Goal: Task Accomplishment & Management: Manage account settings

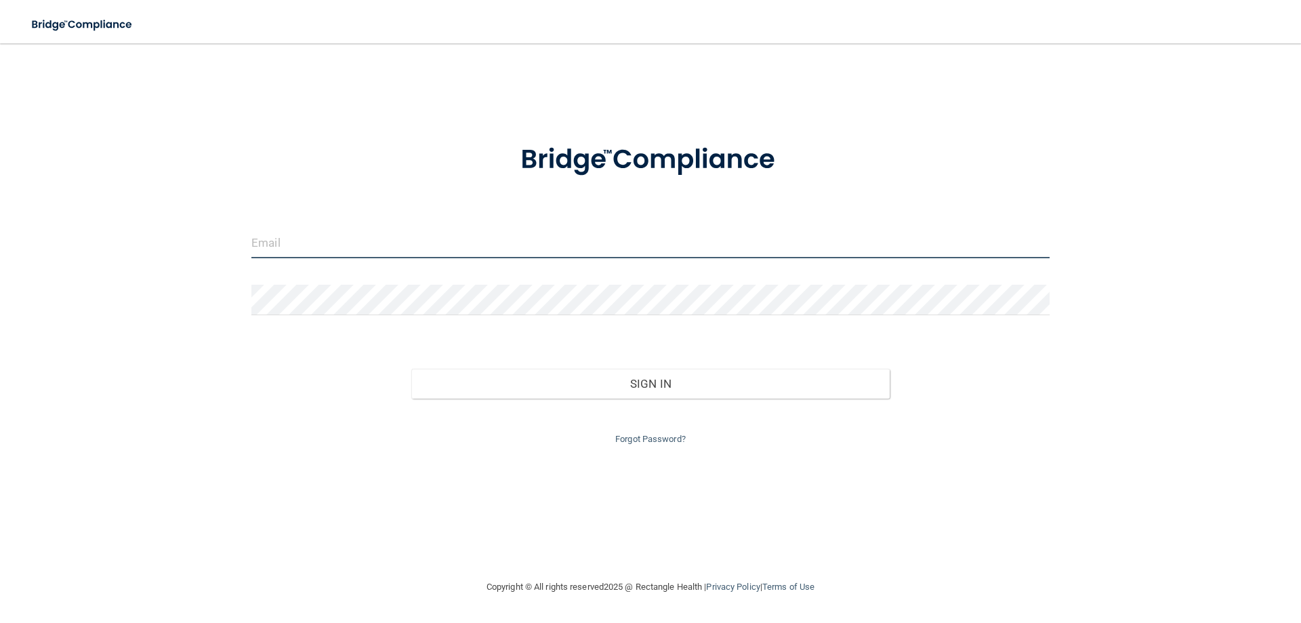
click at [472, 247] on input "email" at bounding box center [650, 243] width 798 height 31
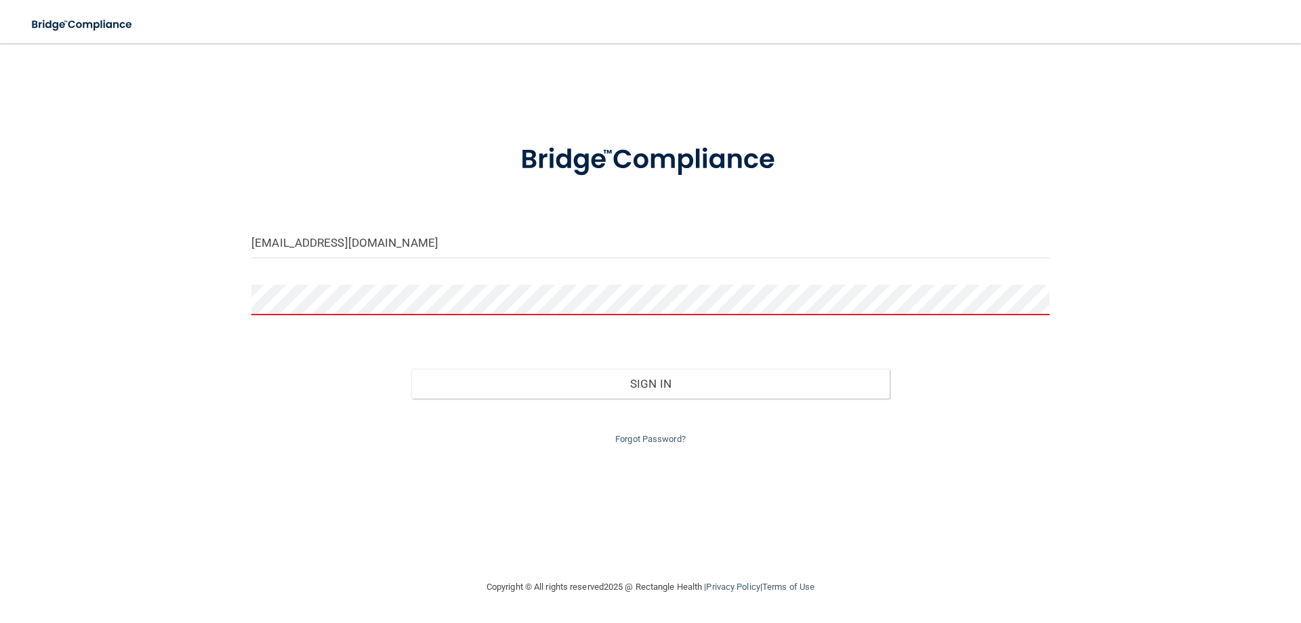
drag, startPoint x: 454, startPoint y: 225, endPoint x: 397, endPoint y: 244, distance: 60.0
click at [443, 227] on form "JCAMM@CLCDEDHAM.COM Invalid email/password. You don't have permission to access…" at bounding box center [650, 286] width 798 height 323
drag, startPoint x: 466, startPoint y: 255, endPoint x: 160, endPoint y: 239, distance: 306.8
click at [160, 239] on div "JCAMM@CLCDEDHAM.COM Invalid email/password. You don't have permission to access…" at bounding box center [650, 311] width 1247 height 508
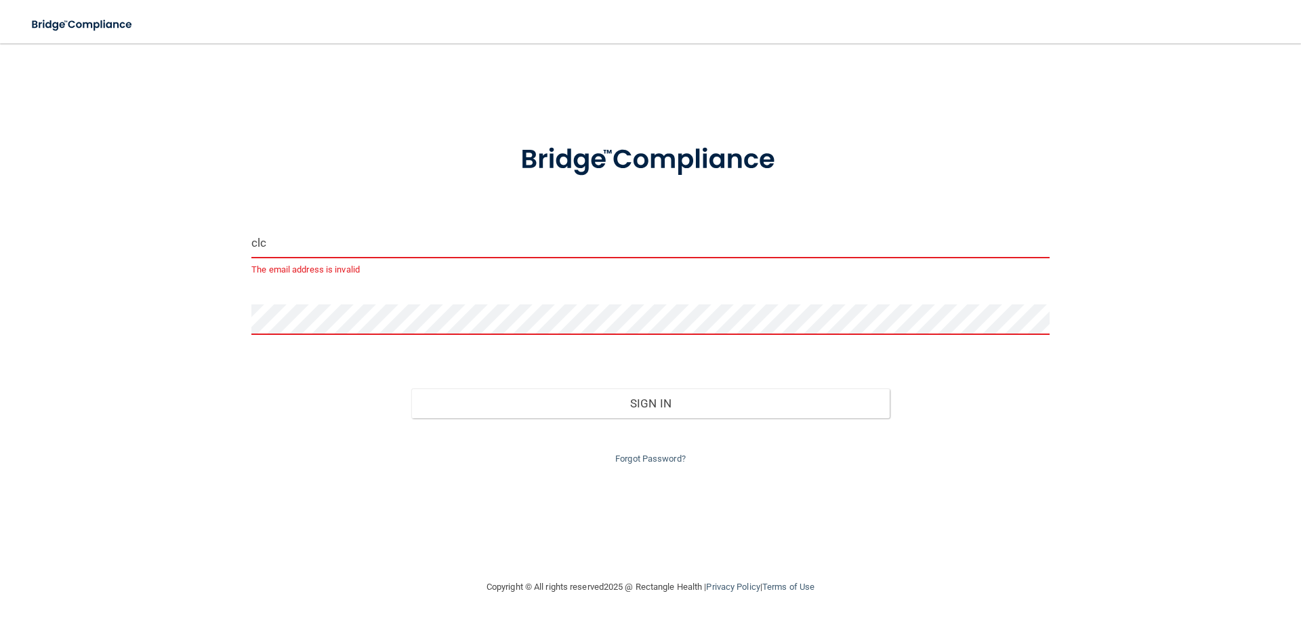
drag, startPoint x: 317, startPoint y: 234, endPoint x: 224, endPoint y: 230, distance: 93.6
click at [224, 230] on div "clc The email address is invalid Invalid email/password. You don't have permiss…" at bounding box center [650, 311] width 1247 height 508
type input "JCAMM@CLCDEDHAM.COM"
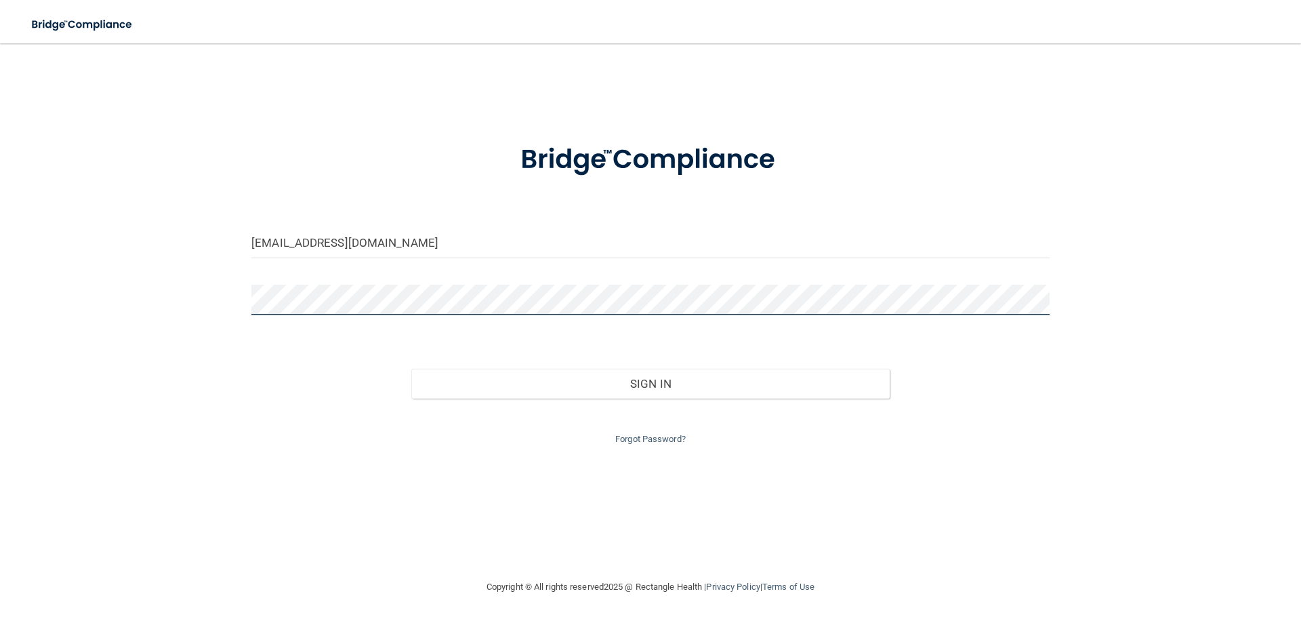
click at [411, 369] on button "Sign In" at bounding box center [650, 384] width 479 height 30
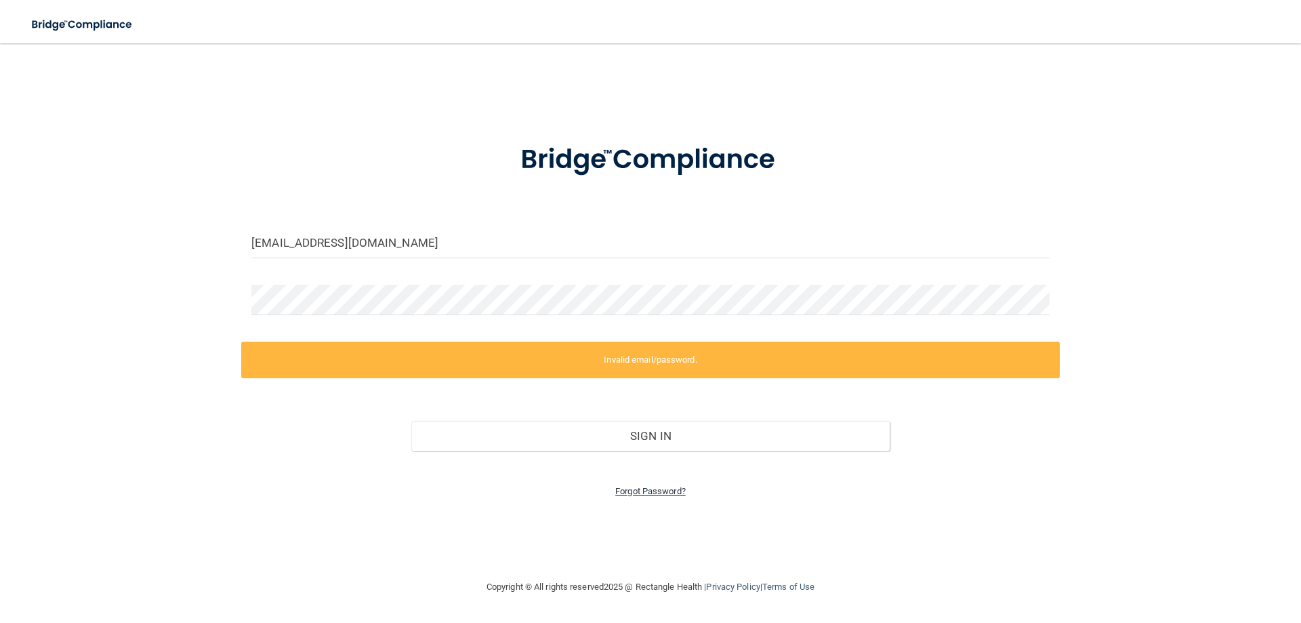
click at [669, 490] on link "Forgot Password?" at bounding box center [650, 491] width 70 height 10
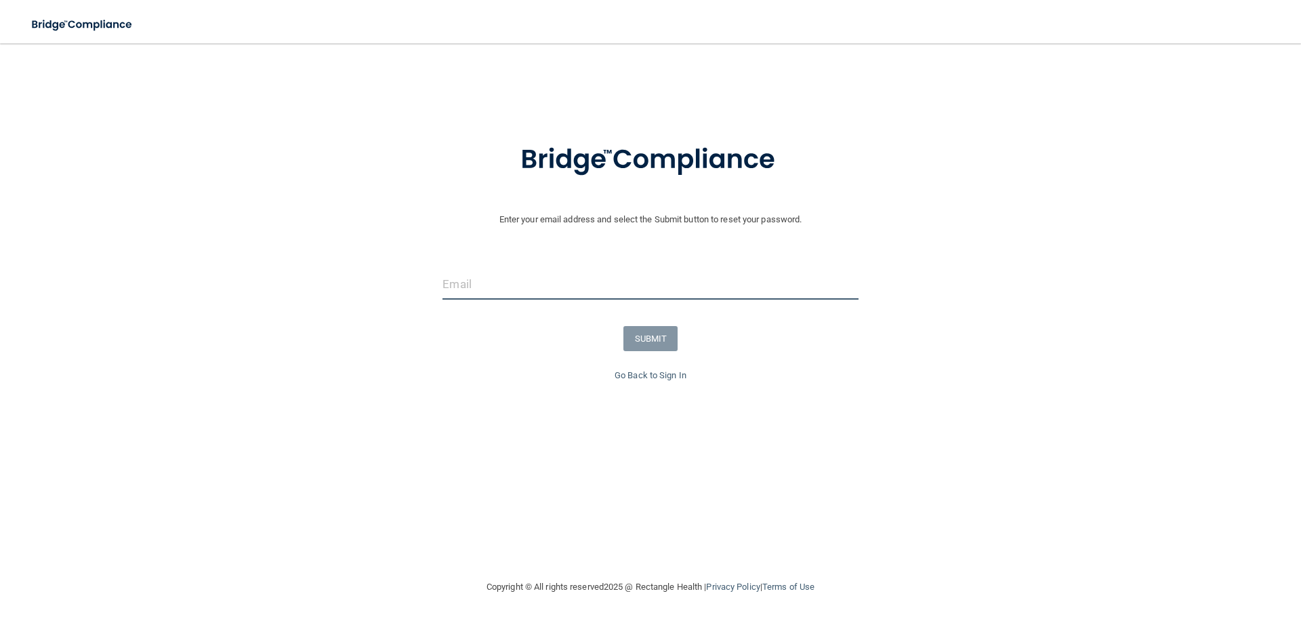
click at [629, 281] on input "email" at bounding box center [651, 284] width 416 height 31
type input "JCAMM@CLCDEDHAM.COM"
click at [641, 336] on button "SUBMIT" at bounding box center [651, 338] width 55 height 25
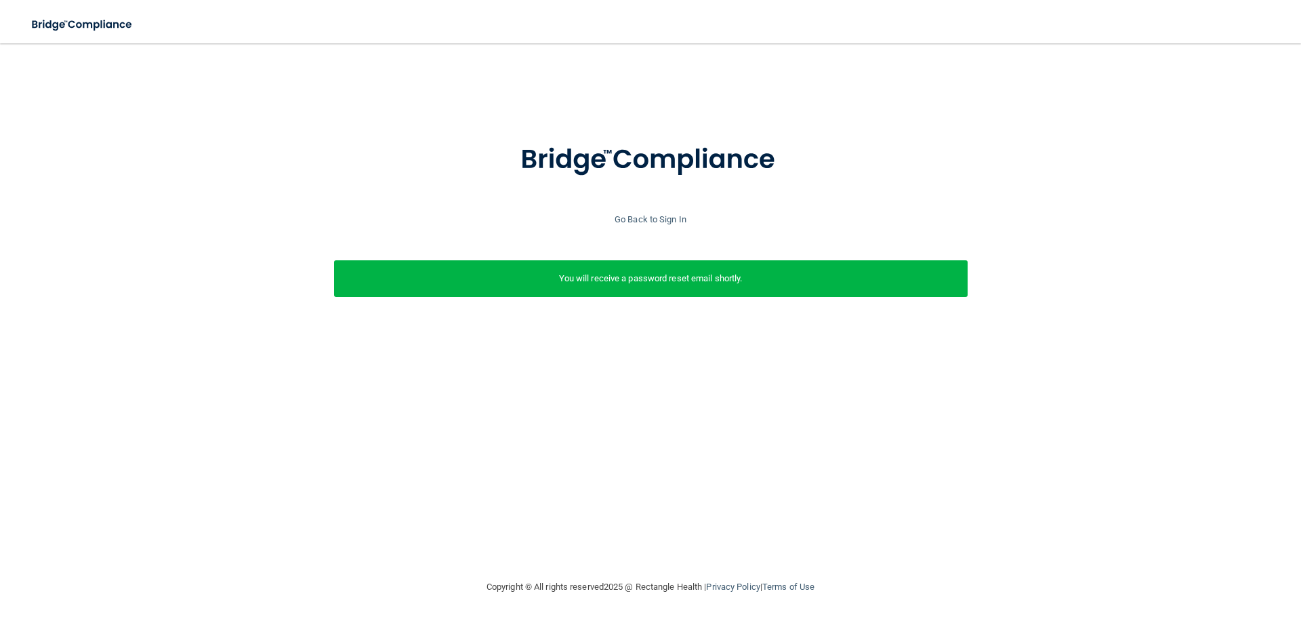
click at [632, 274] on p "You will receive a password reset email shortly." at bounding box center [650, 278] width 613 height 16
click at [69, 18] on img at bounding box center [82, 25] width 125 height 28
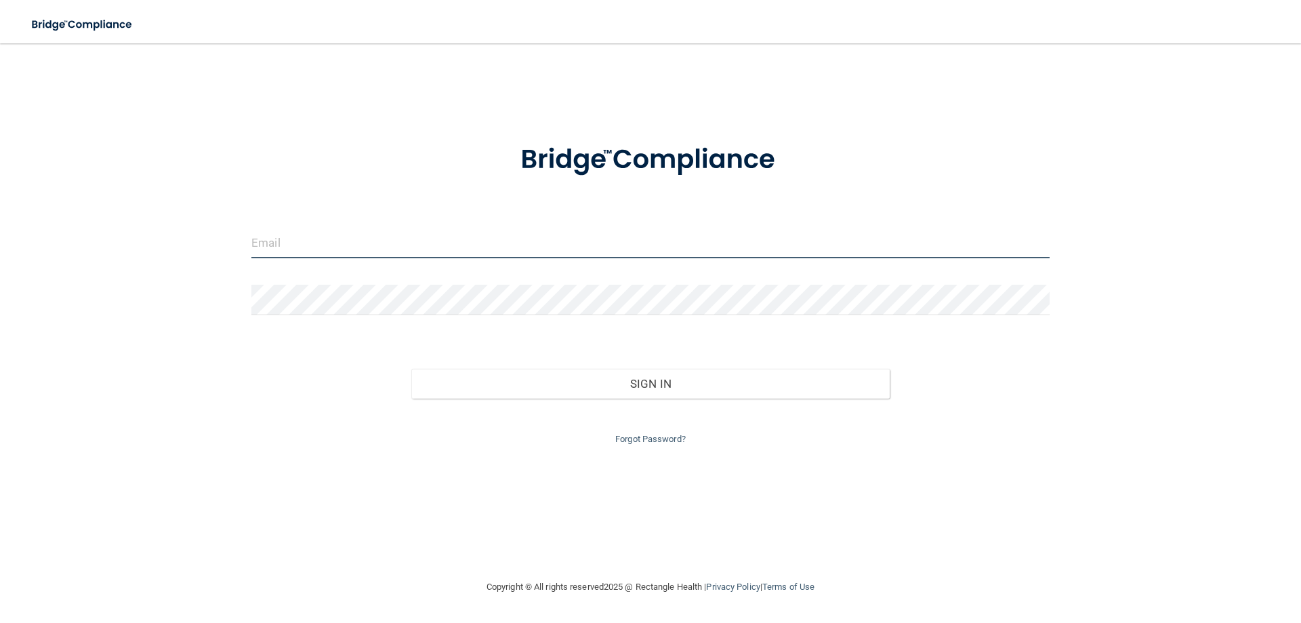
click at [372, 242] on input "email" at bounding box center [650, 243] width 798 height 31
type input "[EMAIL_ADDRESS][DOMAIN_NAME]"
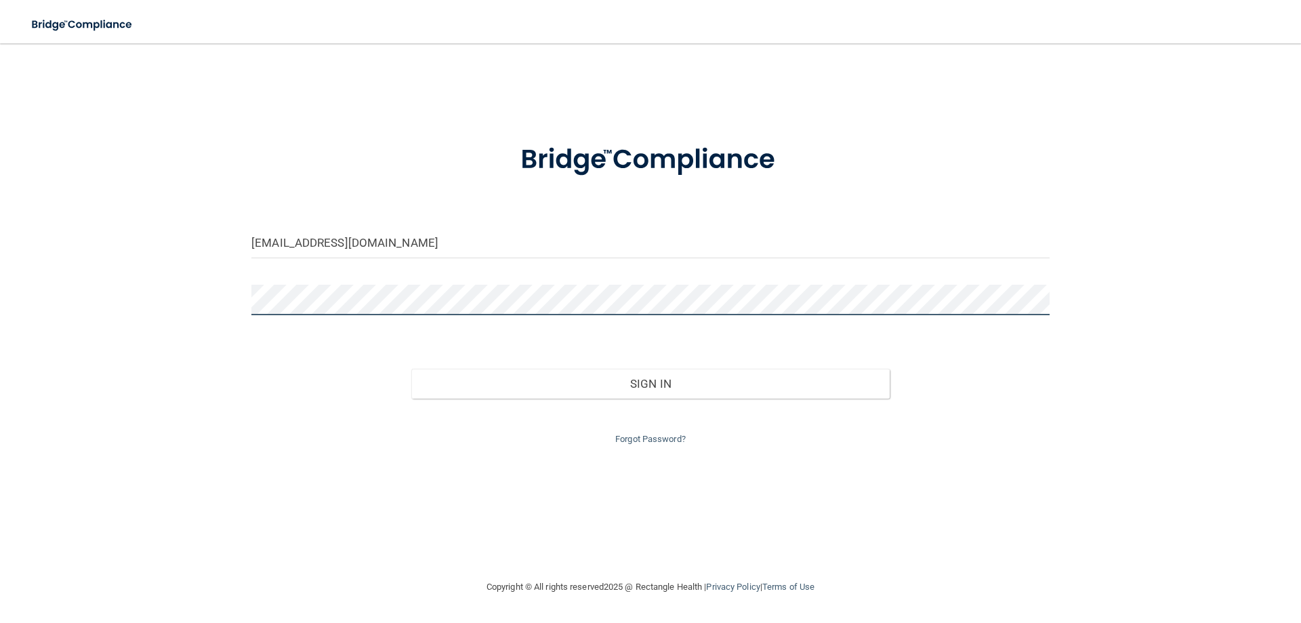
click at [411, 369] on button "Sign In" at bounding box center [650, 384] width 479 height 30
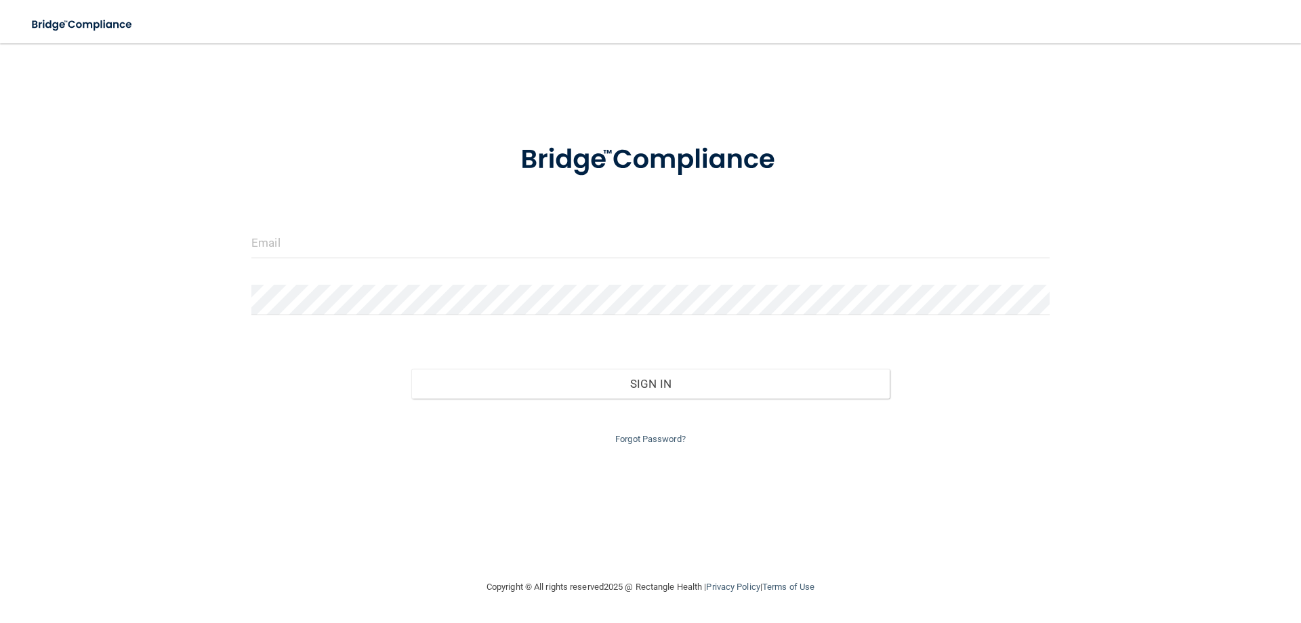
click at [323, 214] on form "Invalid email/password. You don't have permission to access that page. Sign In …" at bounding box center [650, 286] width 798 height 323
click at [321, 243] on input "email" at bounding box center [650, 243] width 798 height 31
drag, startPoint x: 562, startPoint y: 219, endPoint x: 551, endPoint y: 226, distance: 13.2
click at [561, 219] on form "Invalid email/password. You don't have permission to access that page. Sign In …" at bounding box center [650, 286] width 798 height 323
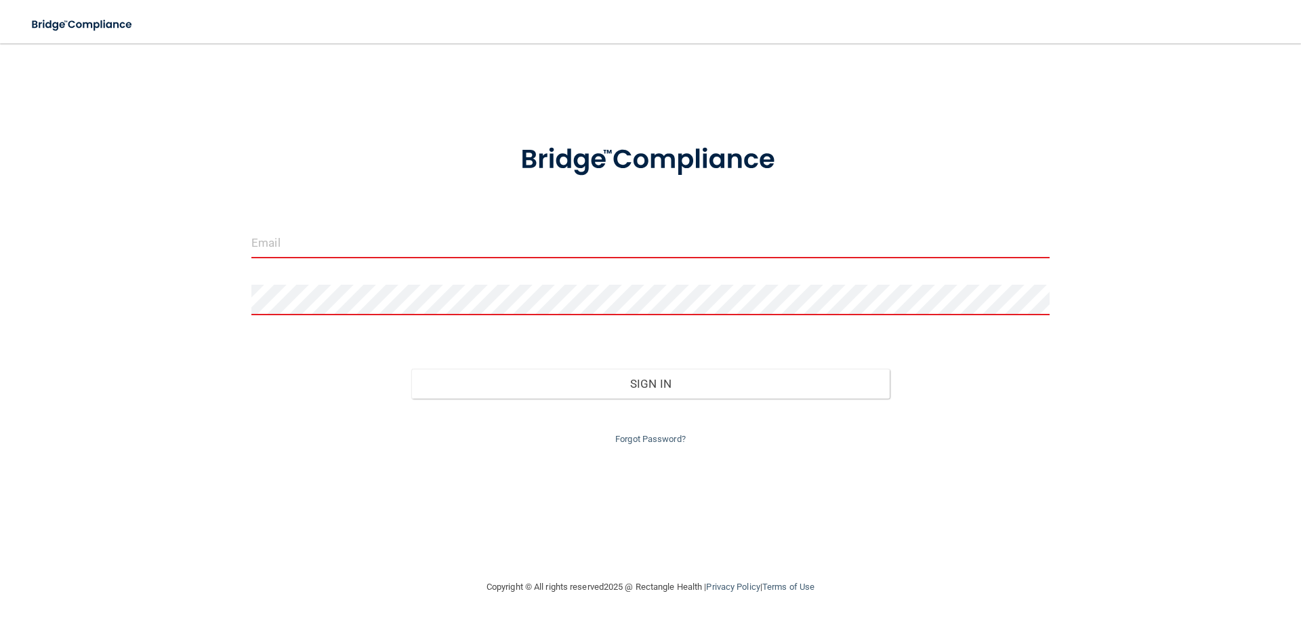
click at [312, 248] on input "email" at bounding box center [650, 243] width 798 height 31
click at [305, 243] on input "email" at bounding box center [650, 243] width 798 height 31
click at [599, 194] on img at bounding box center [651, 160] width 316 height 70
